Goal: Task Accomplishment & Management: Manage account settings

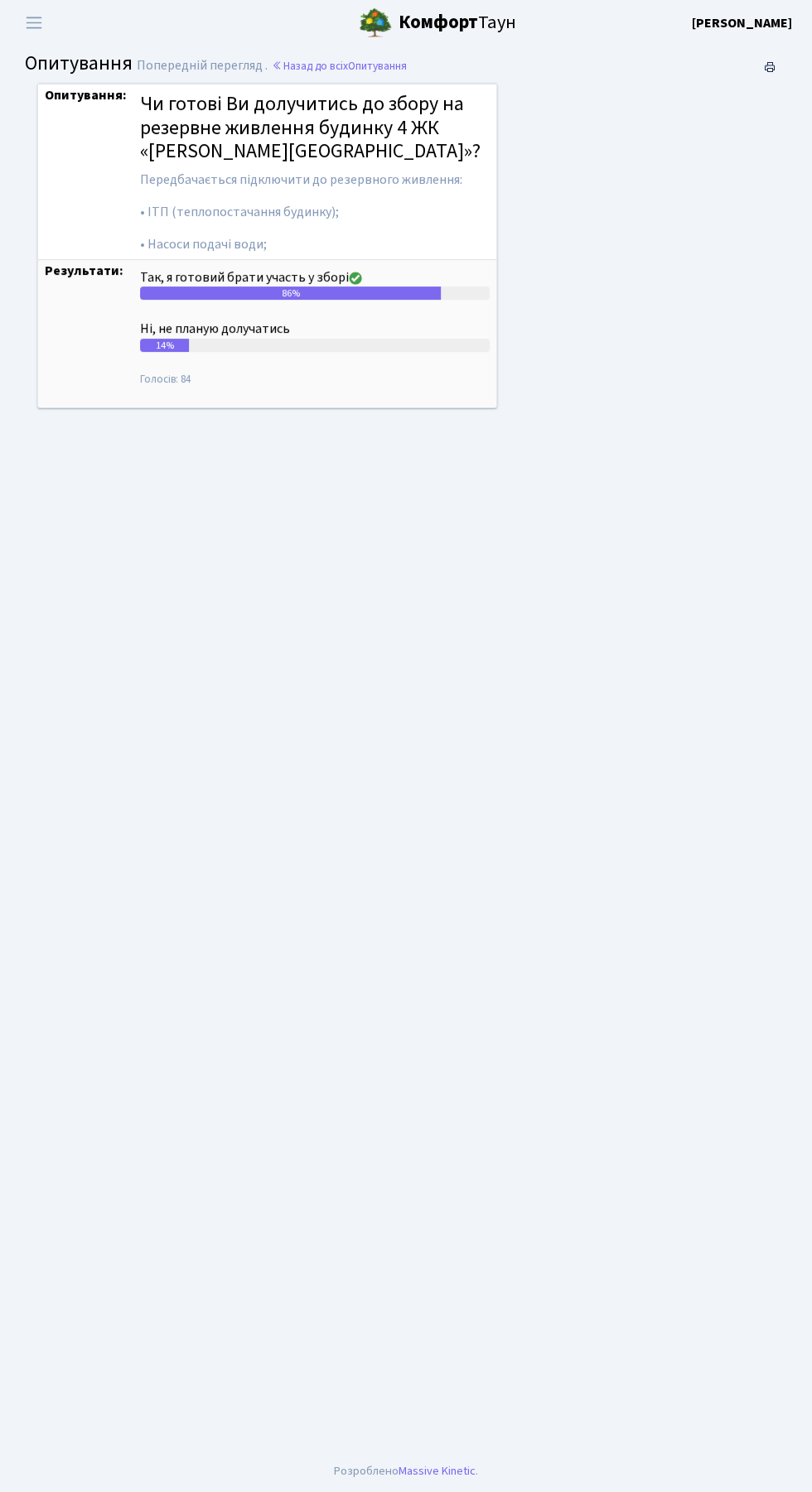
click at [418, 16] on b "Комфорт" at bounding box center [438, 22] width 79 height 27
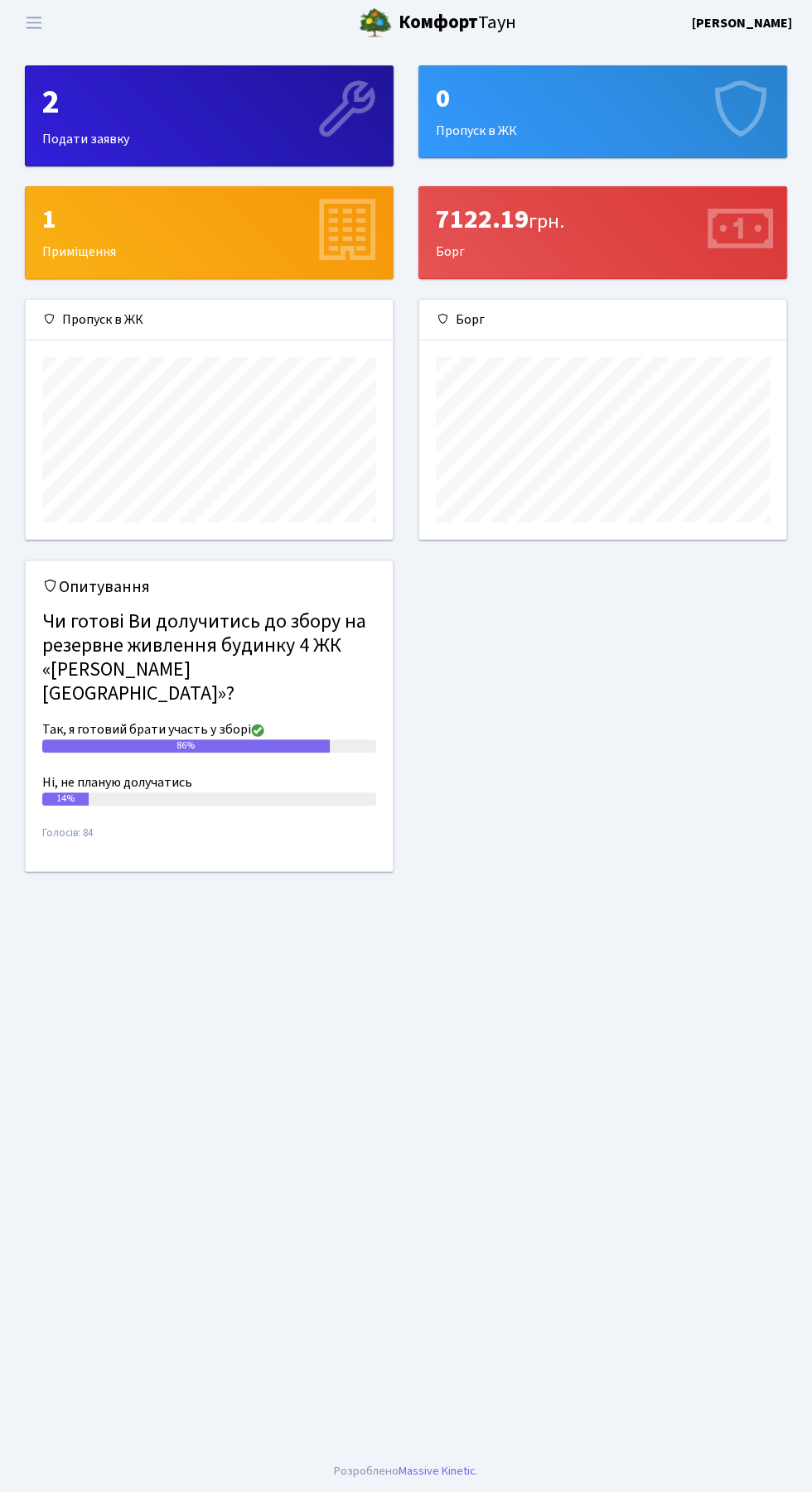
scroll to position [238, 367]
click at [43, 19] on span "Переключити навігацію" at bounding box center [33, 22] width 25 height 19
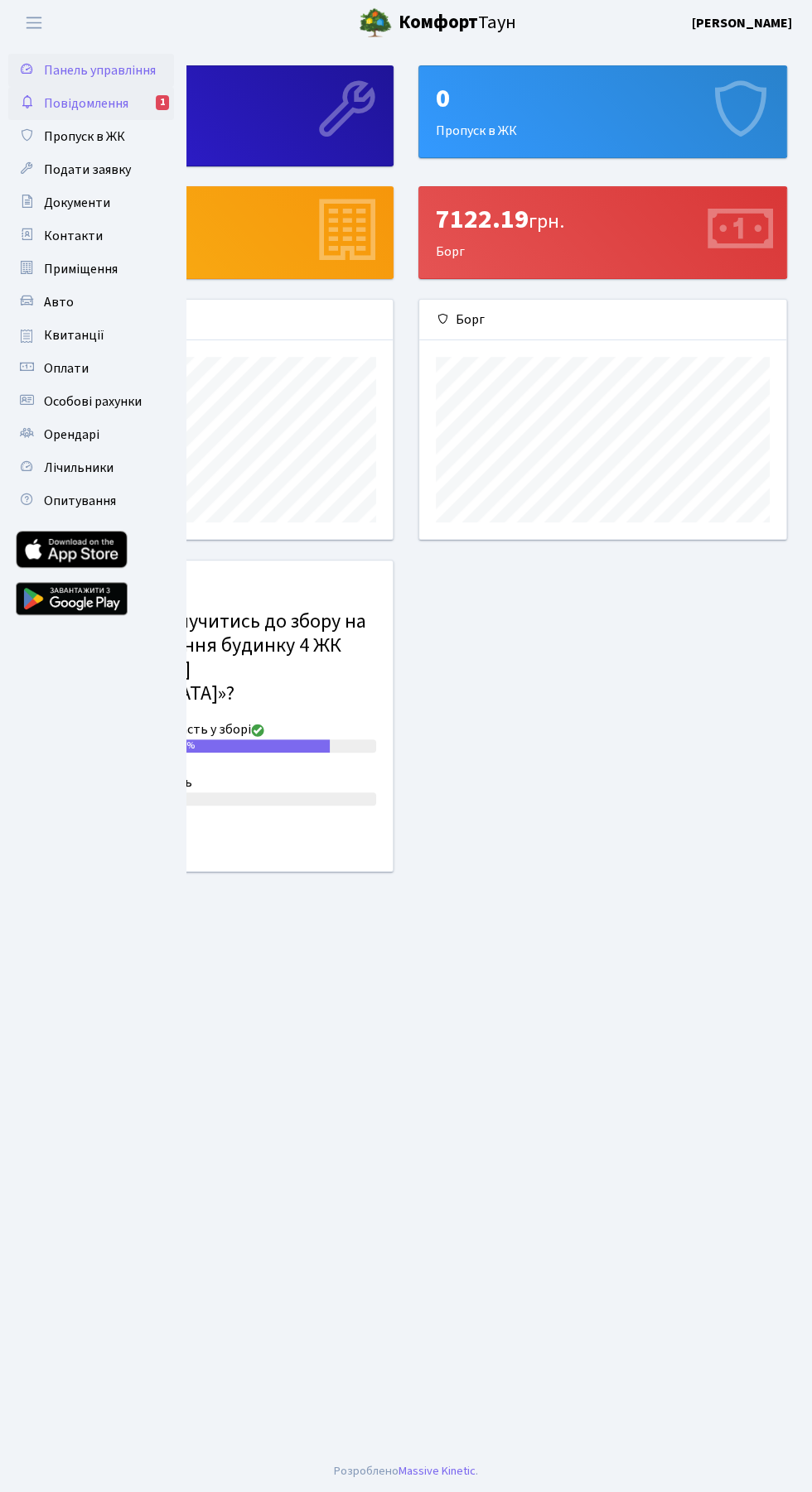
click at [135, 101] on link "Повідомлення 1" at bounding box center [91, 103] width 165 height 33
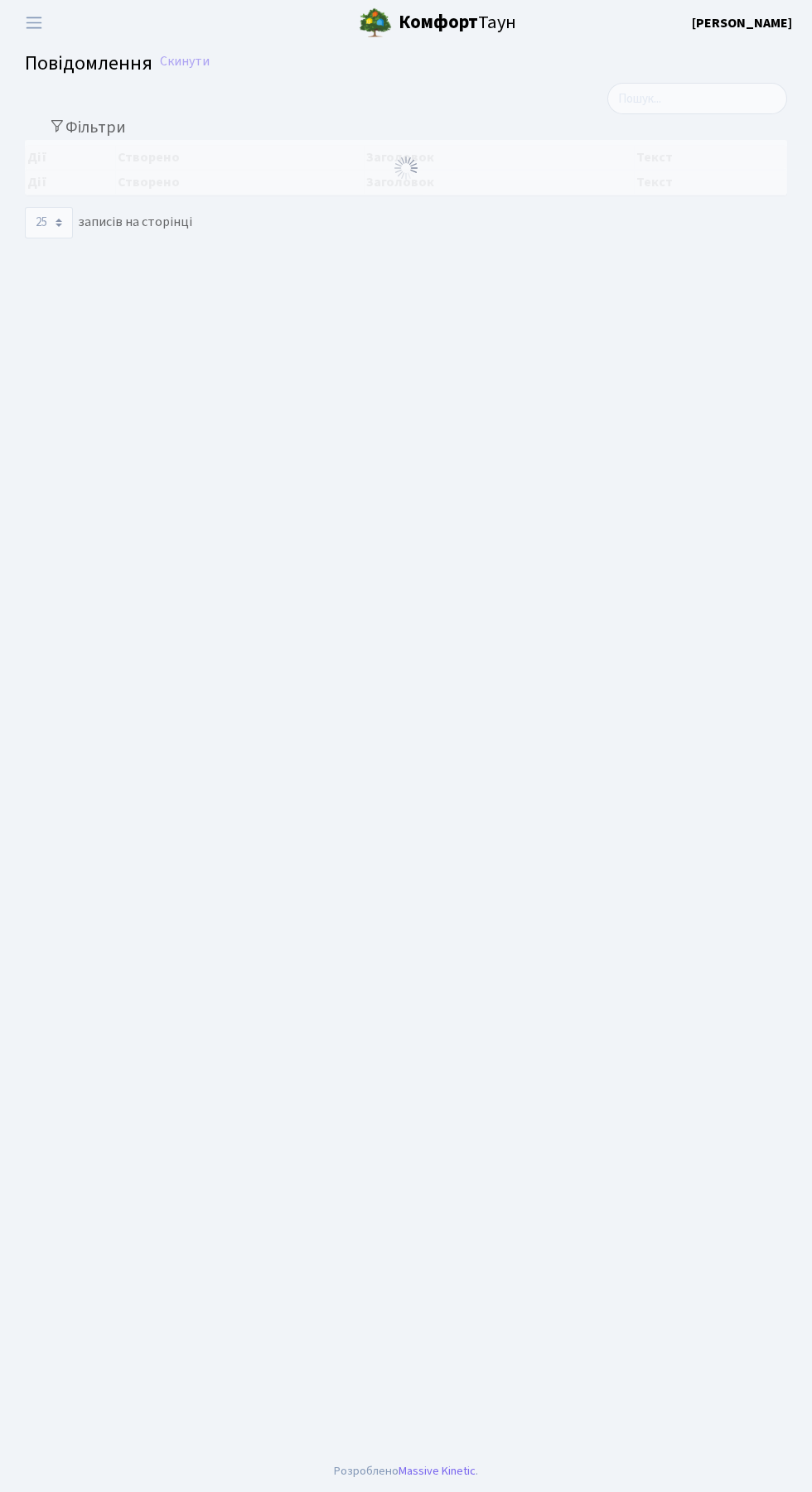
select select "25"
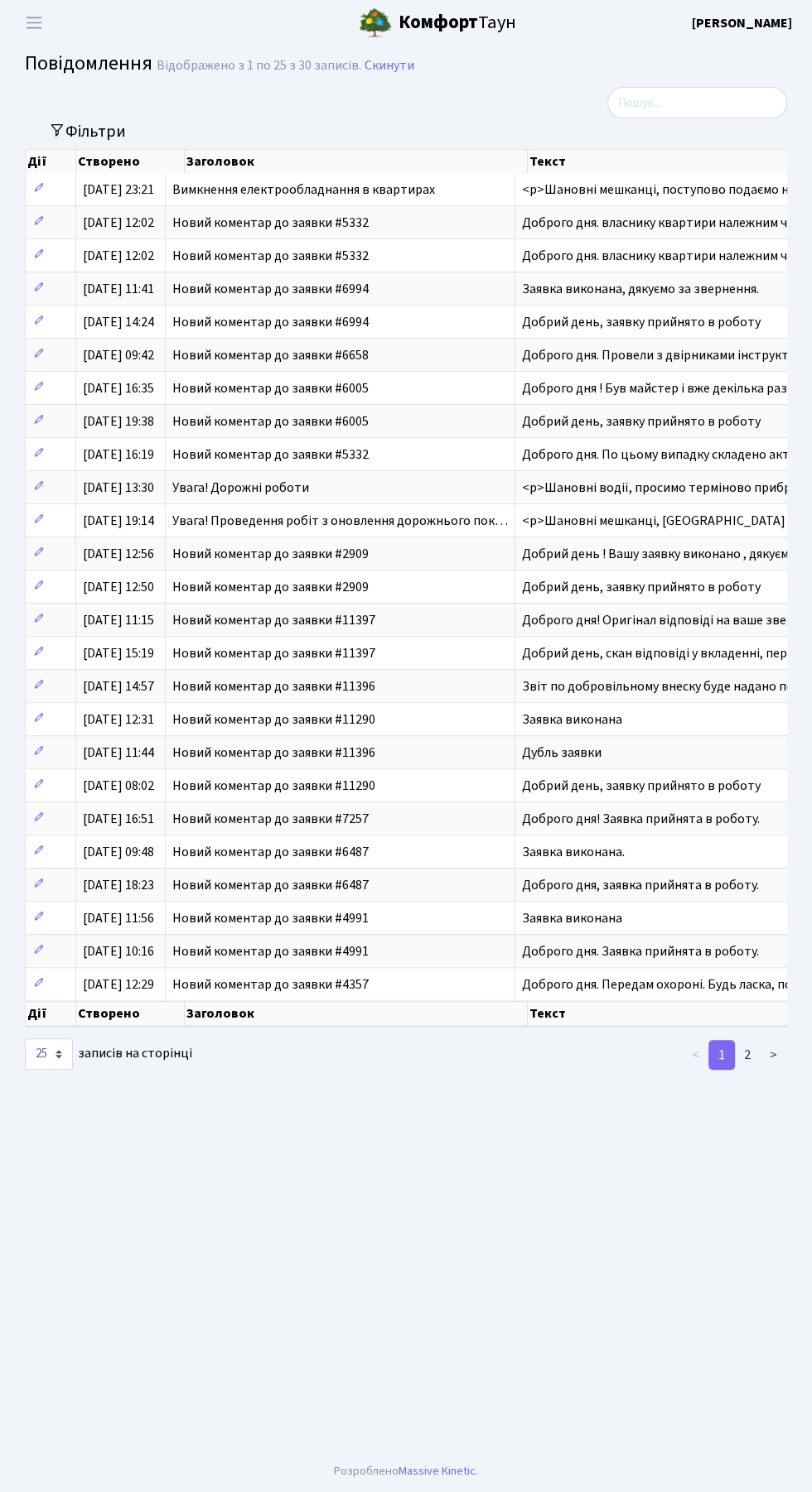
scroll to position [0, 88]
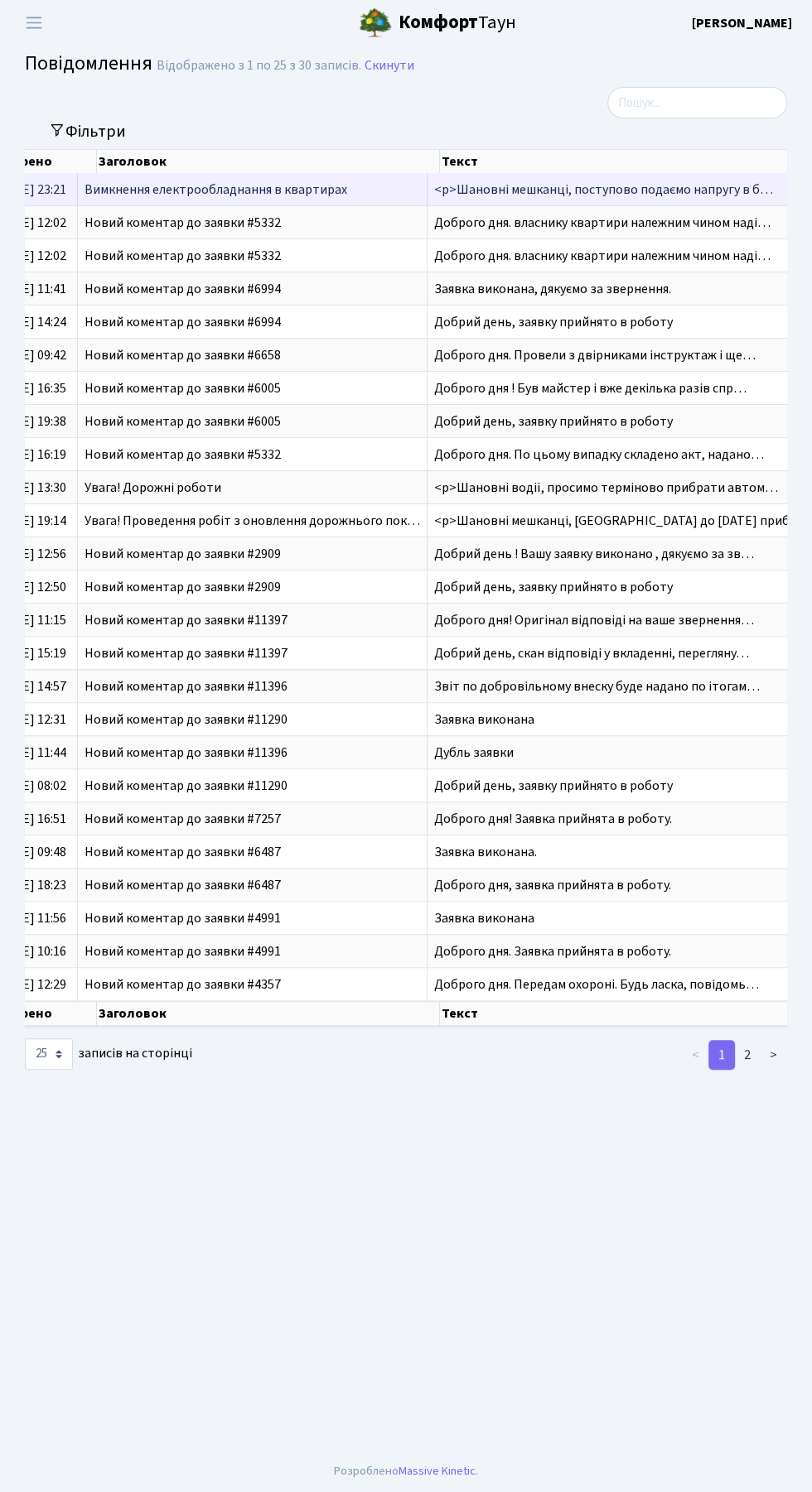
click at [731, 195] on span "<p>Шановні мешканці, поступово подаємо напругу в б…" at bounding box center [603, 189] width 339 height 18
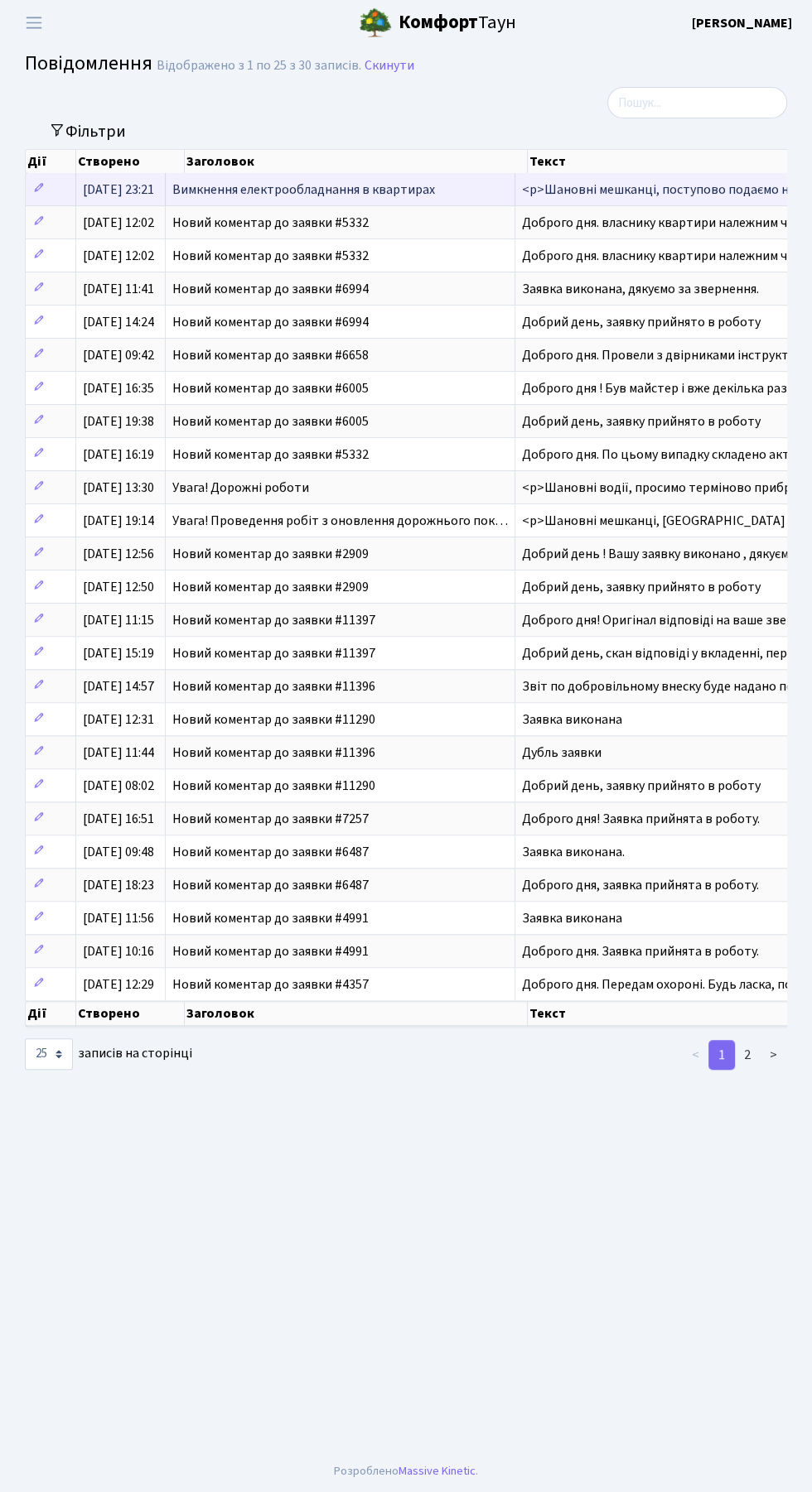
scroll to position [0, 0]
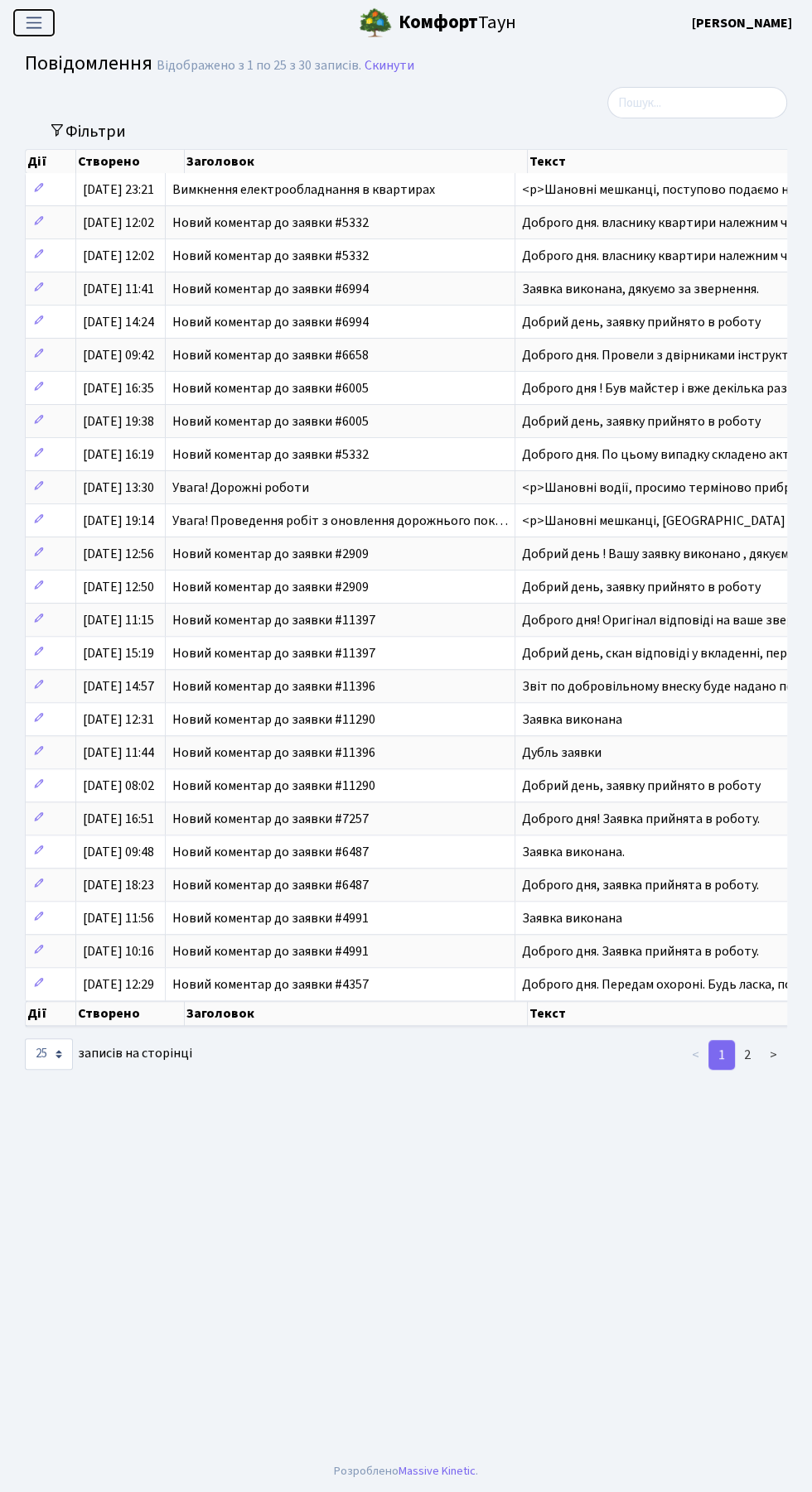
click at [39, 26] on span "Переключити навігацію" at bounding box center [33, 22] width 25 height 19
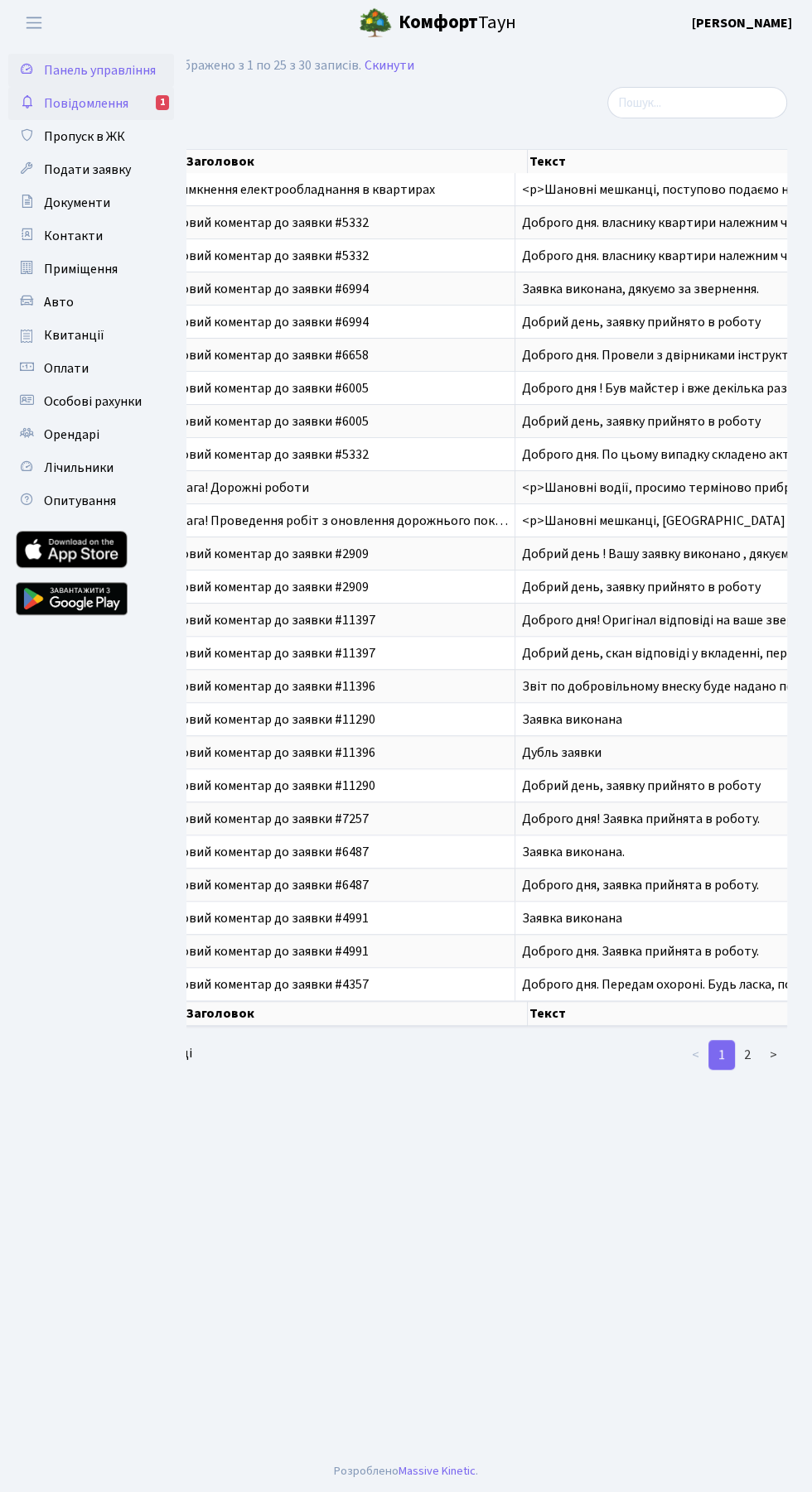
click at [134, 62] on span "Панель управління" at bounding box center [100, 70] width 112 height 18
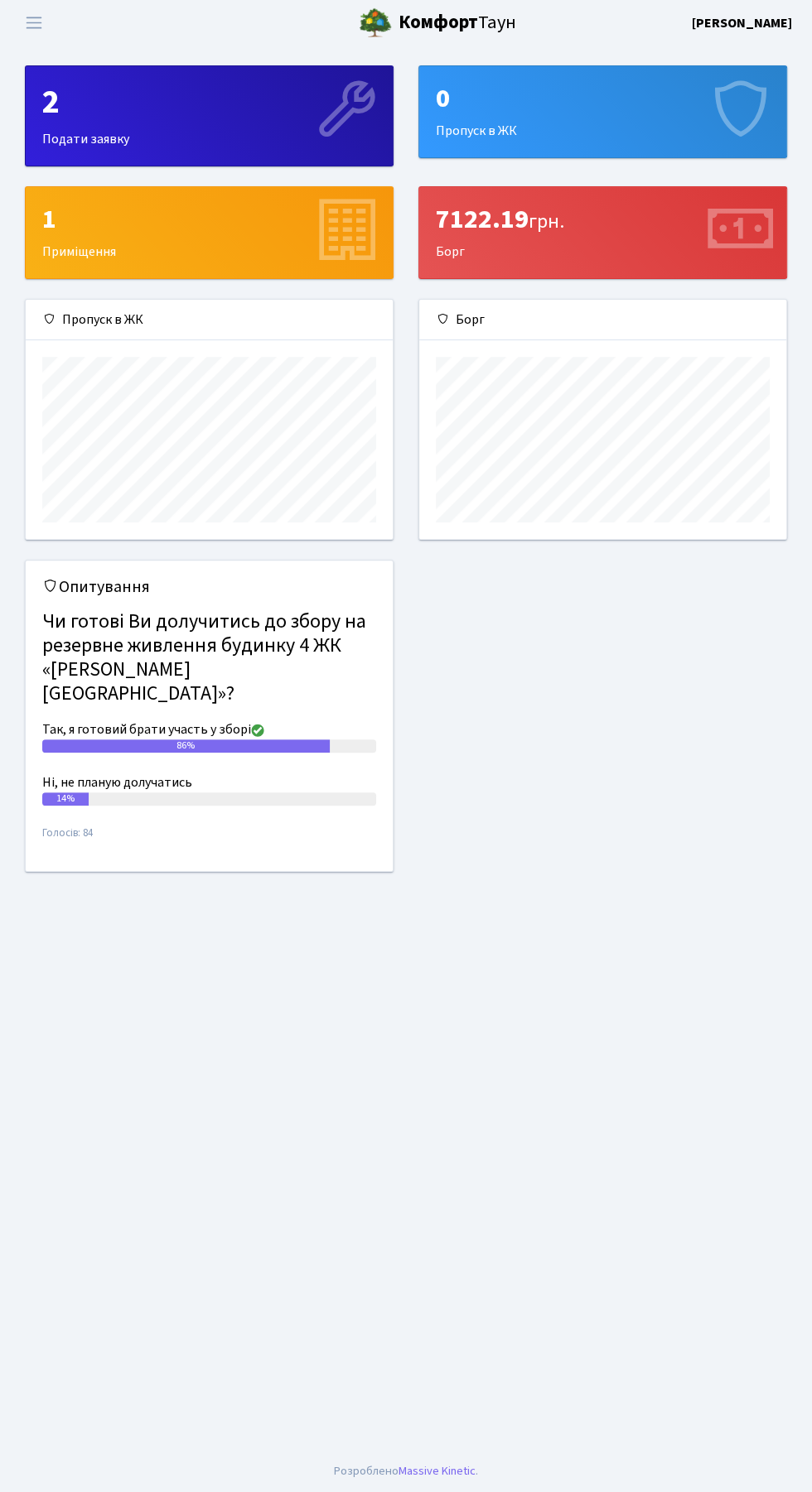
scroll to position [238, 367]
click at [751, 28] on b "[PERSON_NAME]" at bounding box center [742, 23] width 100 height 18
click at [705, 96] on link "Вийти" at bounding box center [709, 91] width 164 height 26
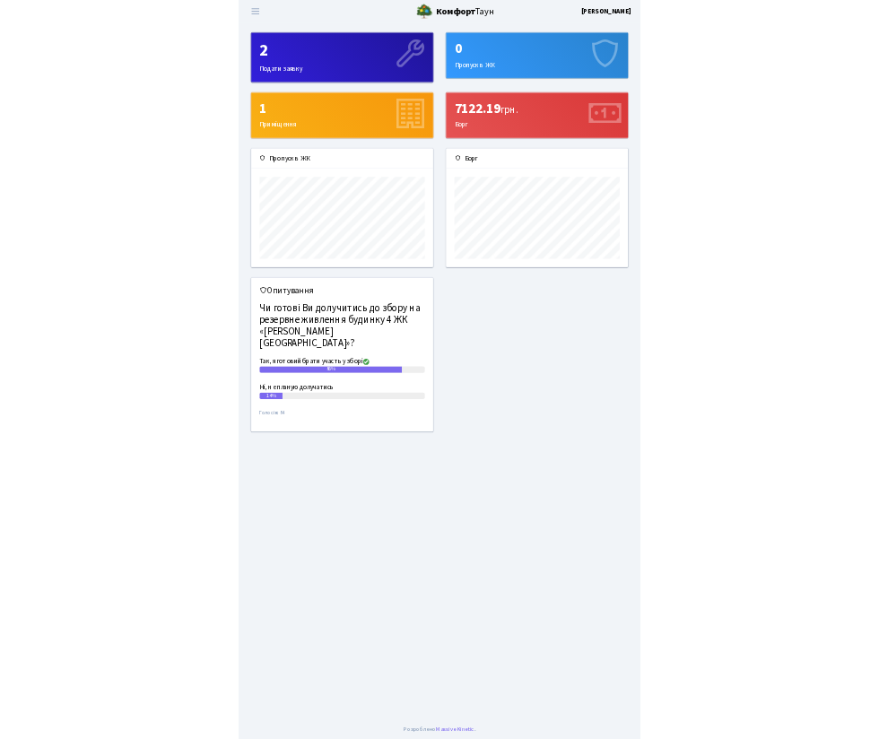
scroll to position [258, 397]
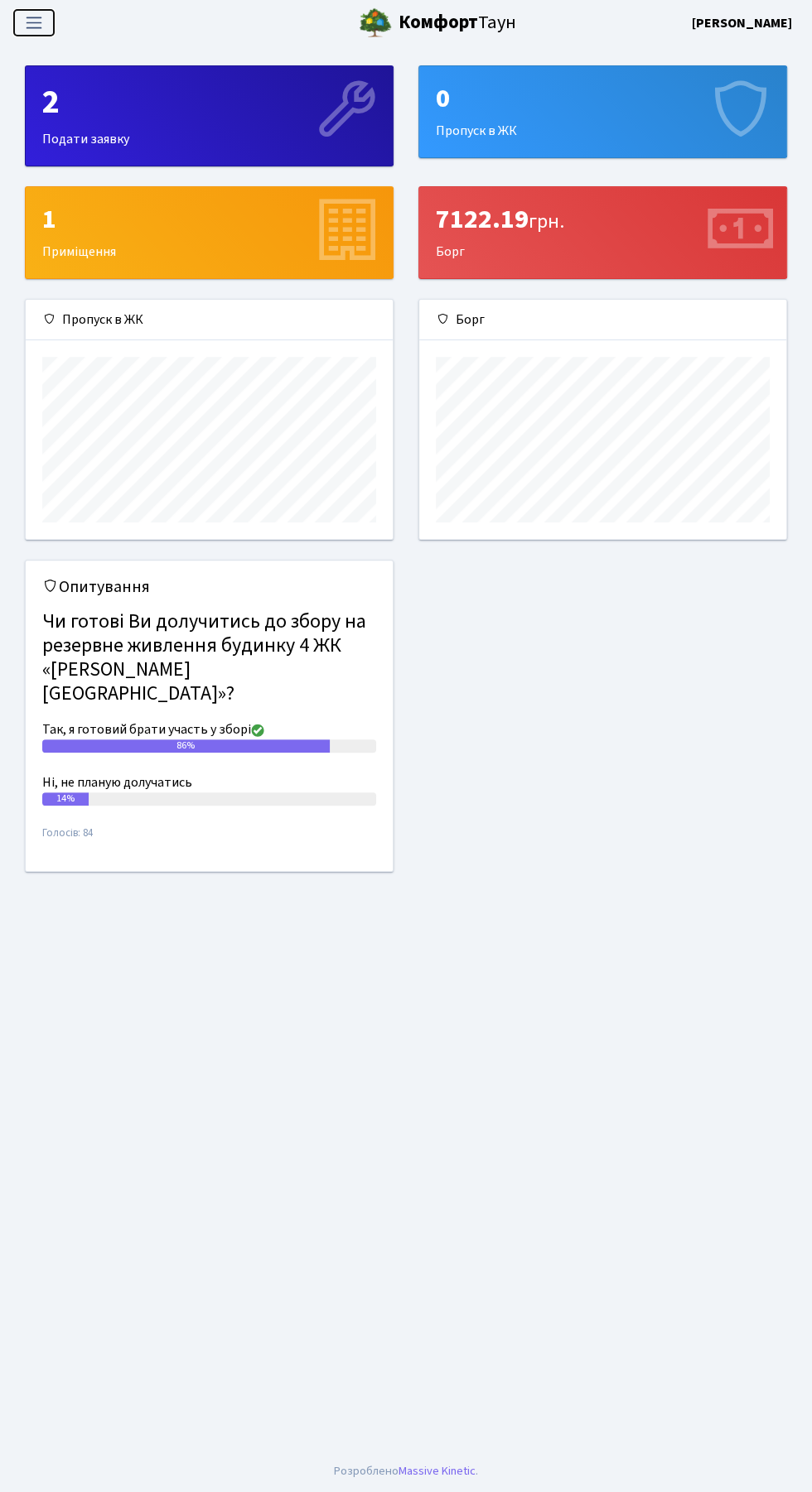
click at [36, 14] on span "Переключити навігацію" at bounding box center [33, 22] width 25 height 19
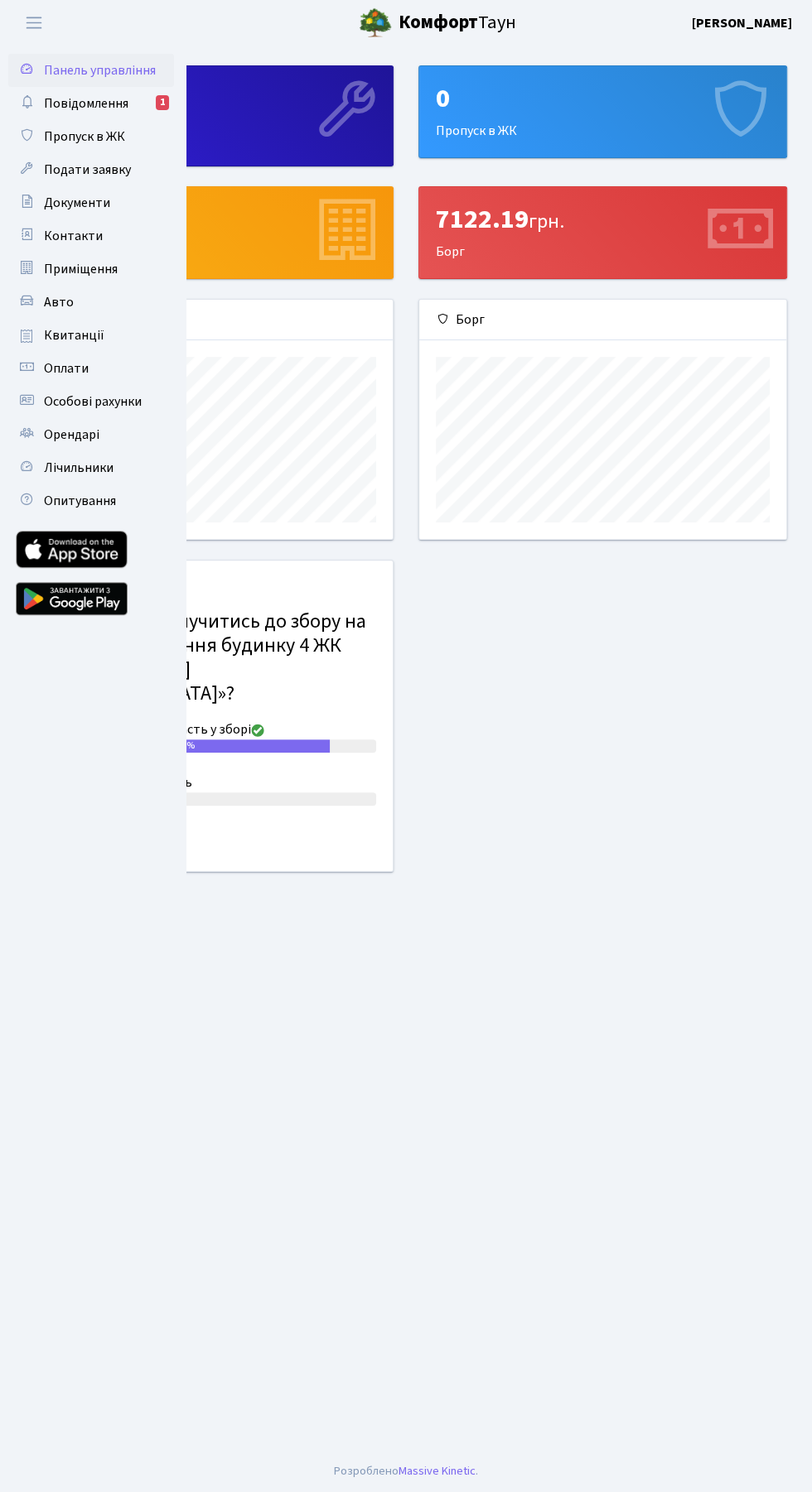
click at [531, 1162] on main "Admin Панель управління 2 Подати заявку 0 Пропуск в [GEOGRAPHIC_DATA] 1 Приміще…" at bounding box center [406, 747] width 812 height 1405
click at [505, 1079] on main "Admin Панель управління 2 Подати заявку 0 Пропуск в [GEOGRAPHIC_DATA] 1 Приміще…" at bounding box center [406, 747] width 812 height 1405
click at [35, 29] on span "Переключити навігацію" at bounding box center [33, 22] width 25 height 19
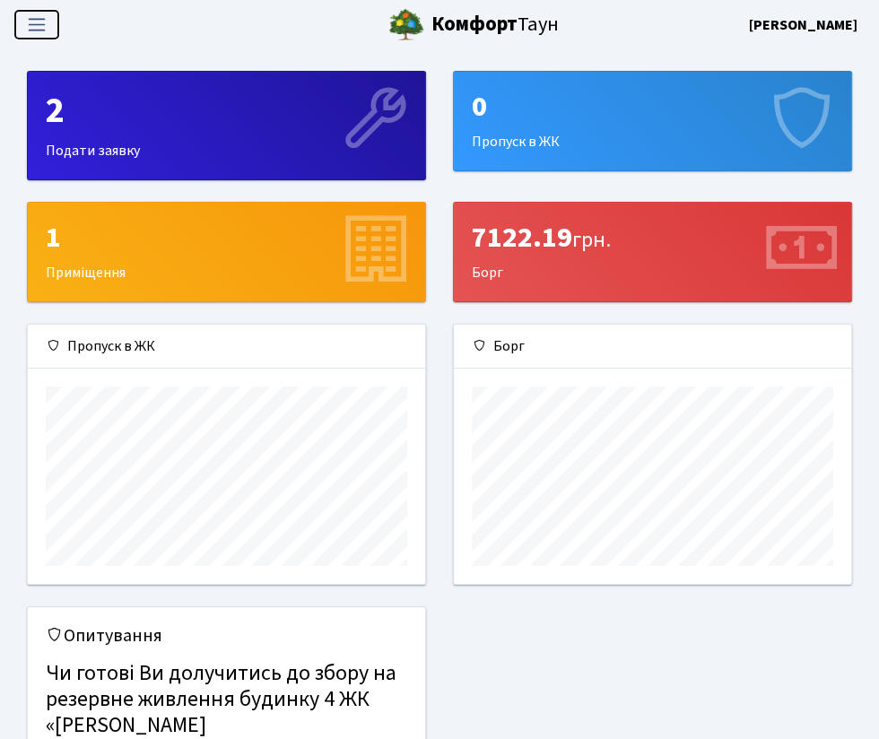
click at [41, 24] on span "Переключити навігацію" at bounding box center [36, 24] width 27 height 21
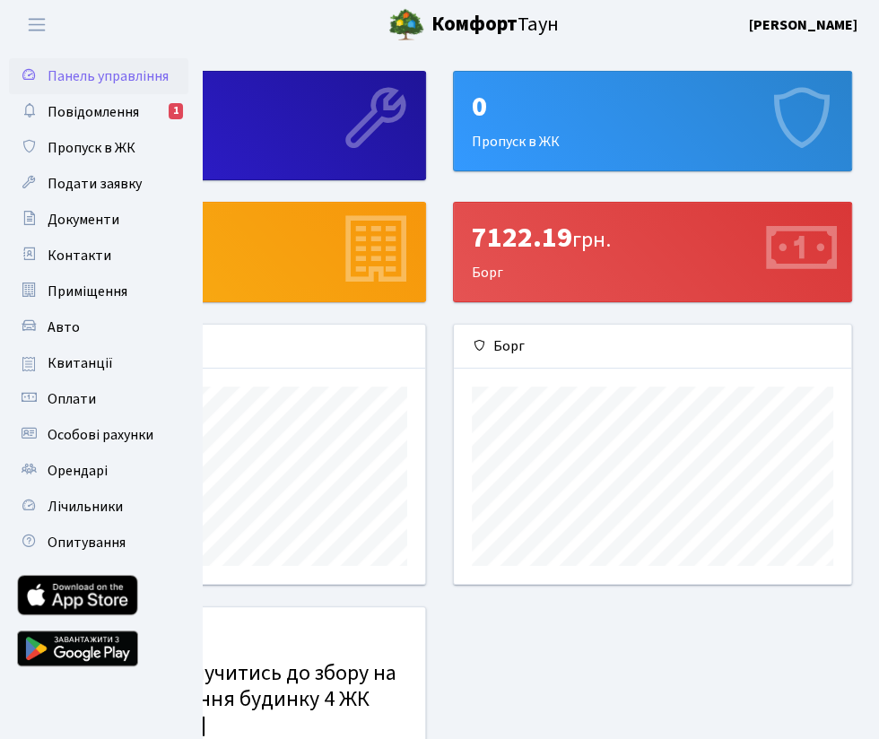
click at [801, 24] on b "[PERSON_NAME]" at bounding box center [803, 25] width 108 height 20
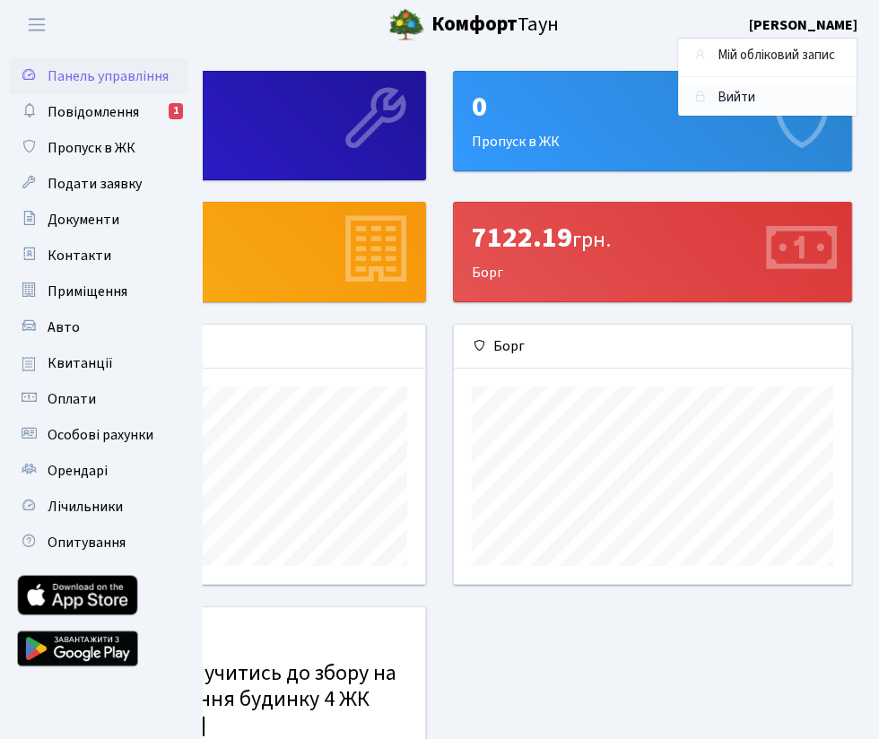
click at [774, 93] on link "Вийти" at bounding box center [767, 98] width 178 height 28
